Goal: Information Seeking & Learning: Find specific fact

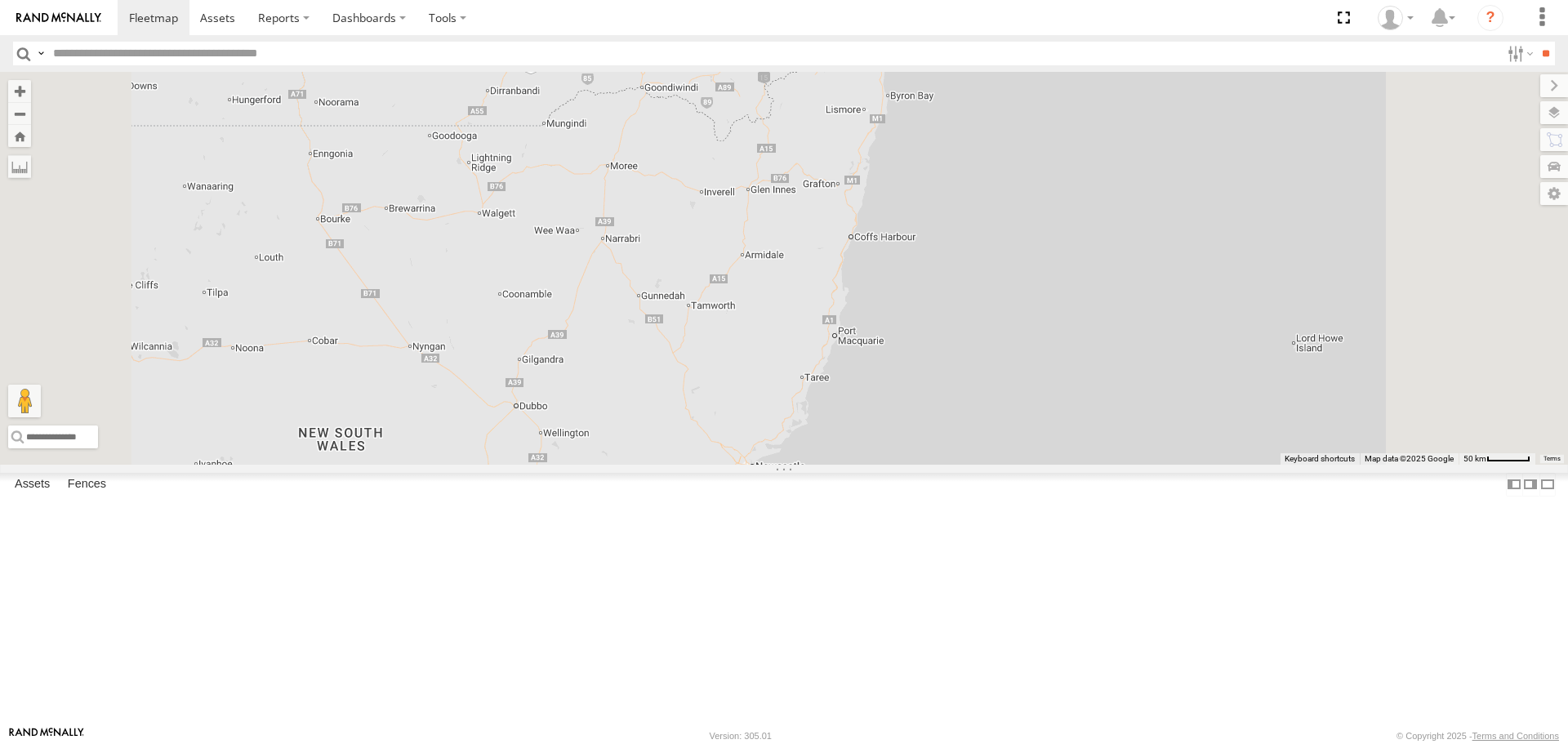
click at [0, 0] on link at bounding box center [0, 0] width 0 height 0
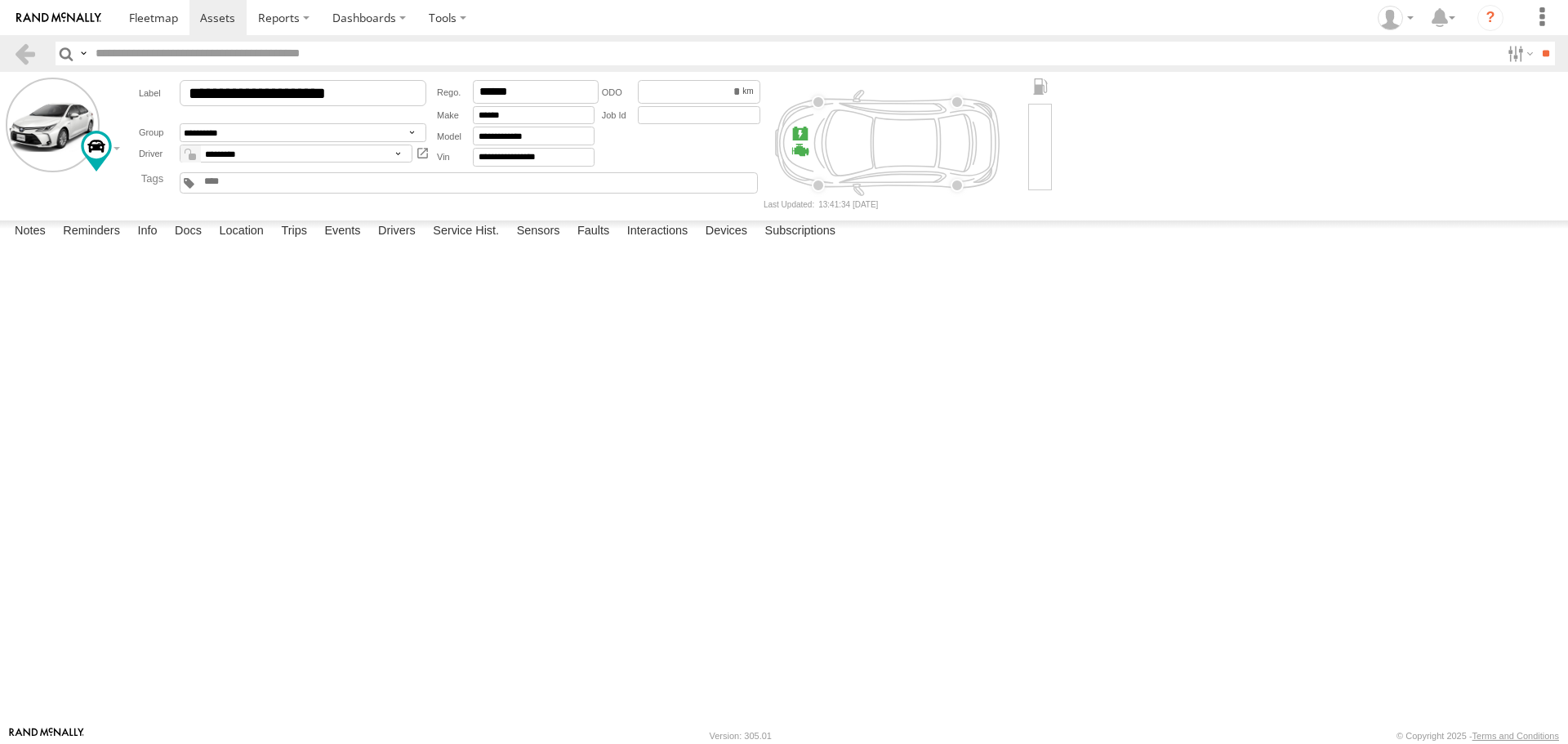
drag, startPoint x: 1309, startPoint y: 252, endPoint x: 1241, endPoint y: 258, distance: 68.3
click at [0, 0] on div "OBDII DTC" at bounding box center [0, 0] width 0 height 0
drag, startPoint x: 1021, startPoint y: 397, endPoint x: 917, endPoint y: 392, distance: 104.1
click at [0, 0] on div "13:10 [DATE] P2511 2 Fault Description is not available. OBDII DTC" at bounding box center [0, 0] width 0 height 0
drag, startPoint x: 98, startPoint y: 251, endPoint x: 77, endPoint y: 248, distance: 21.2
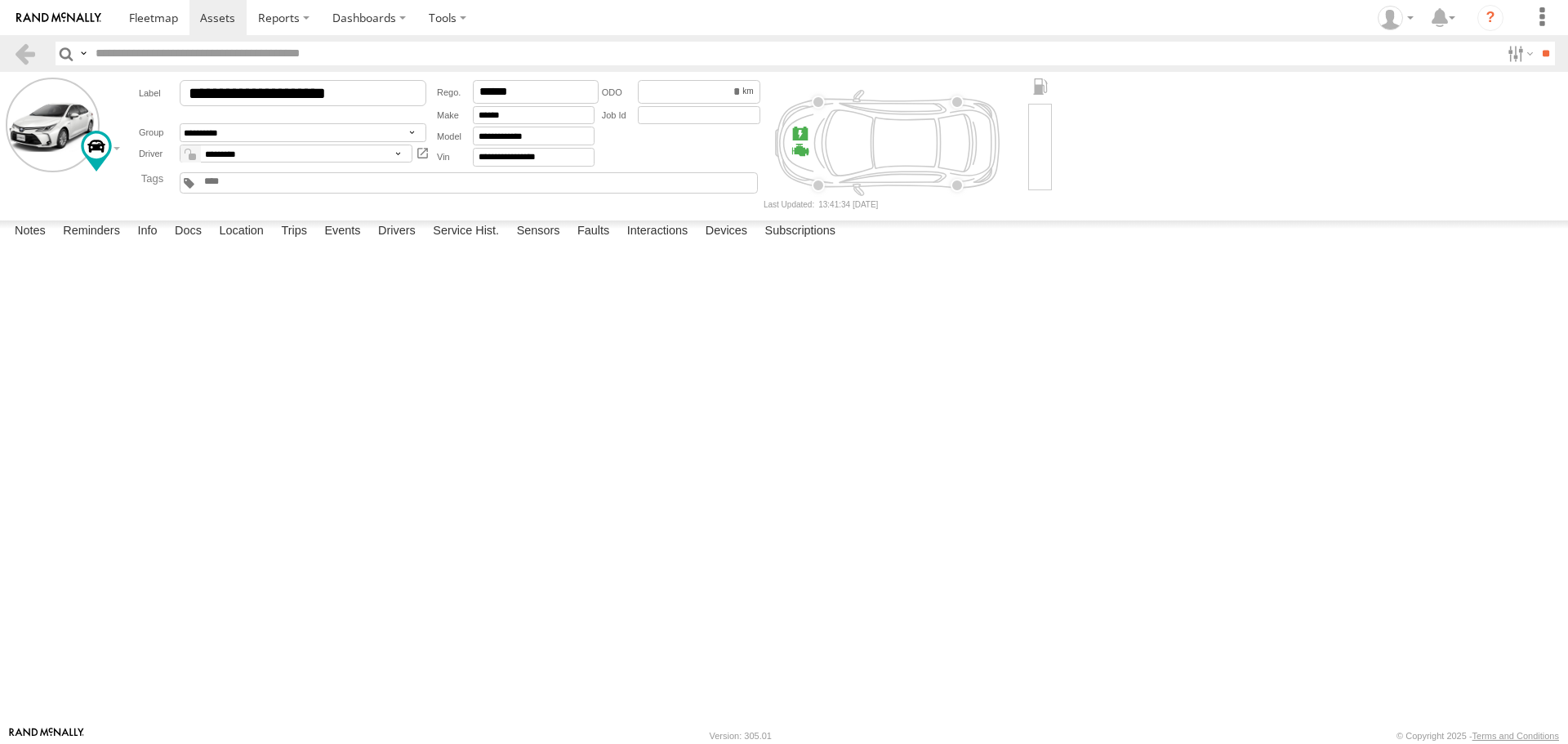
click at [0, 0] on div "13:10 [DATE] P2511 2 Fault Description is not available. OBDII DTC" at bounding box center [0, 0] width 0 height 0
click at [0, 0] on div "P2511" at bounding box center [0, 0] width 0 height 0
click at [0, 0] on div "13:10 [DATE] P2511 2 Fault Description is not available. OBDII DTC" at bounding box center [0, 0] width 0 height 0
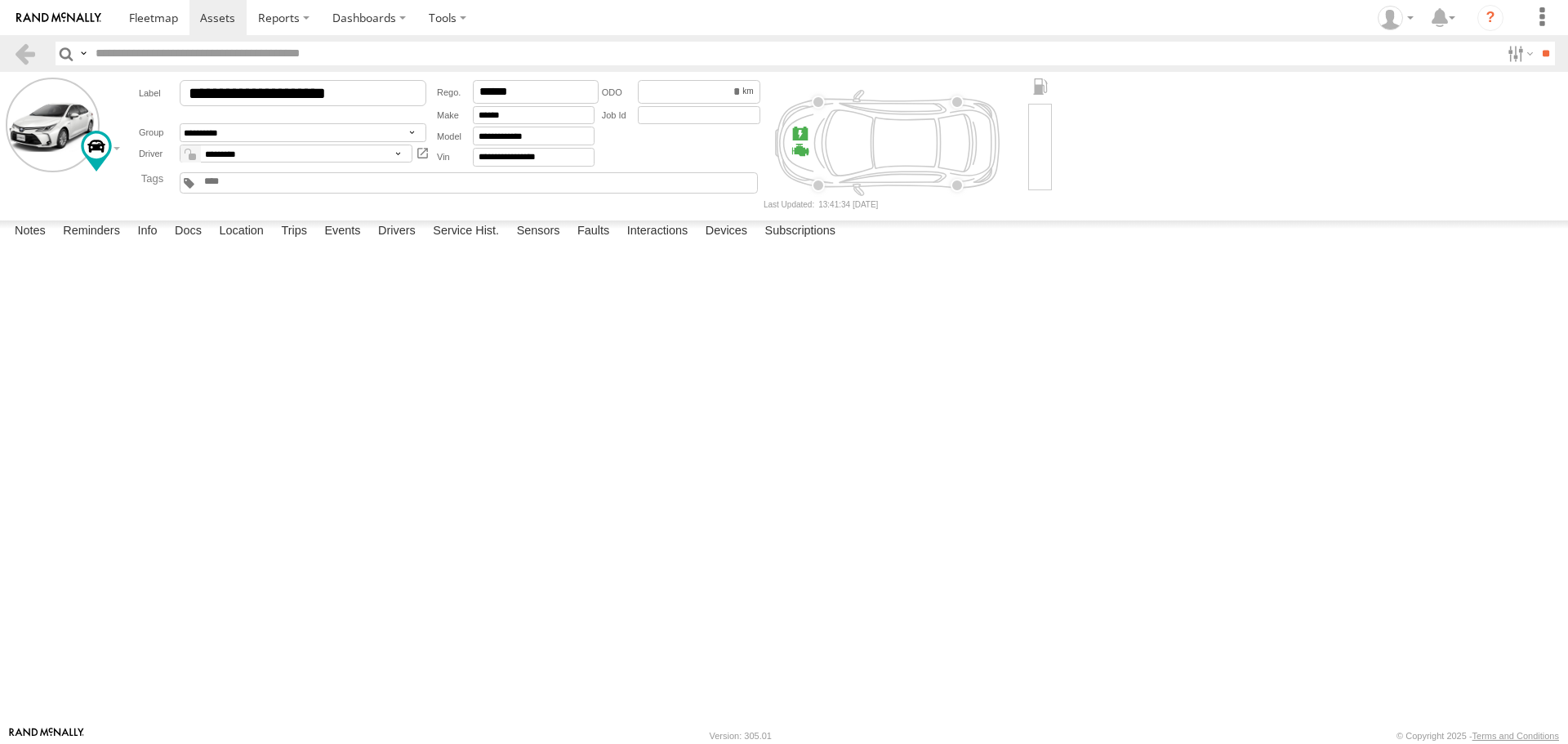
drag, startPoint x: 82, startPoint y: 254, endPoint x: 116, endPoint y: 251, distance: 34.1
click at [0, 0] on div "P2511" at bounding box center [0, 0] width 0 height 0
copy div "P2511"
